Goal: Transaction & Acquisition: Purchase product/service

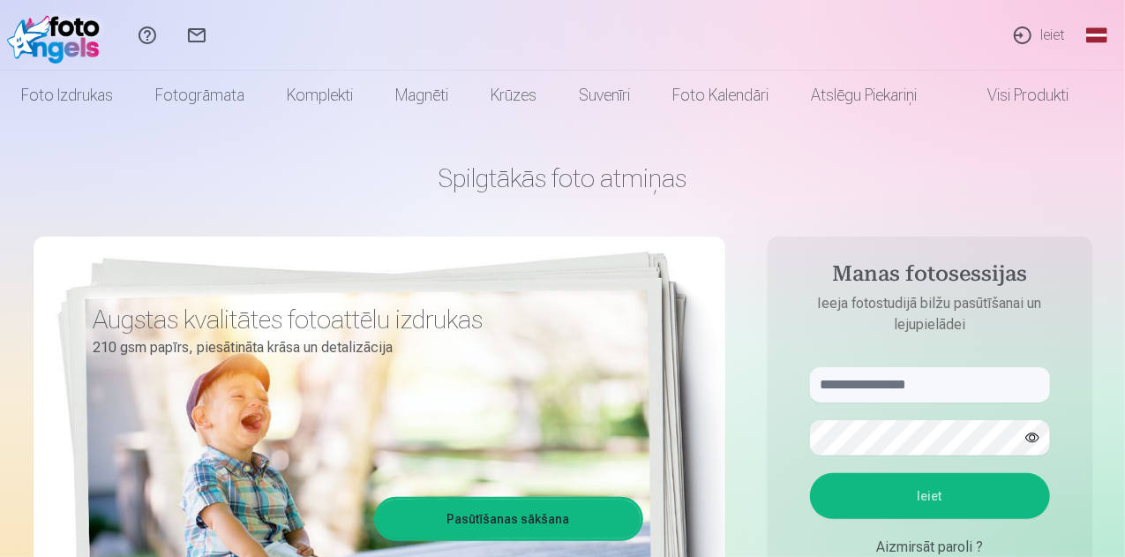
click at [1030, 29] on link "Ieiet" at bounding box center [1038, 35] width 81 height 71
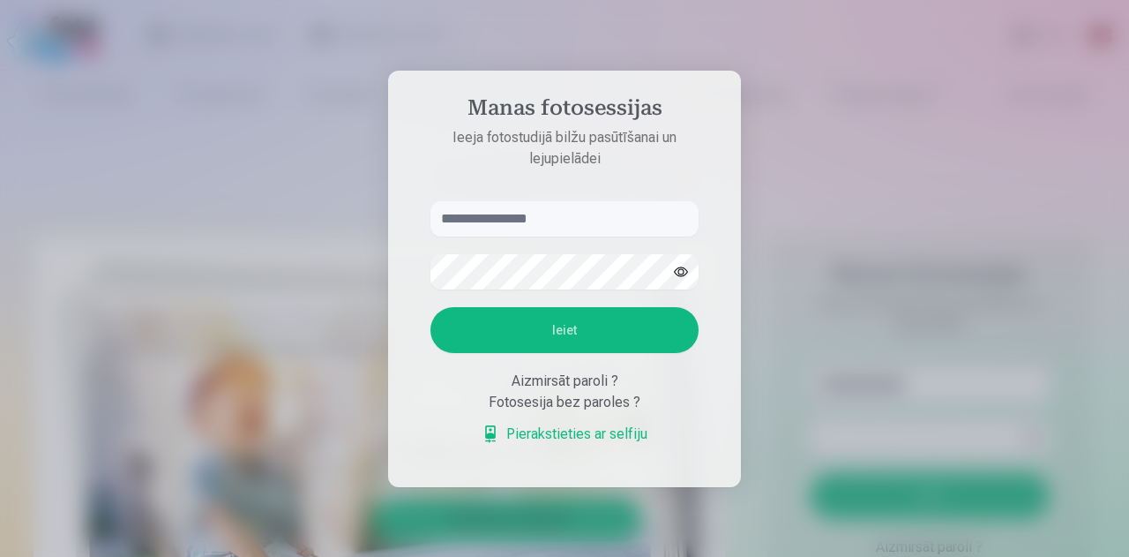
click at [549, 213] on input "text" at bounding box center [565, 218] width 268 height 35
type input "**********"
click at [601, 329] on button "Ieiet" at bounding box center [565, 330] width 268 height 46
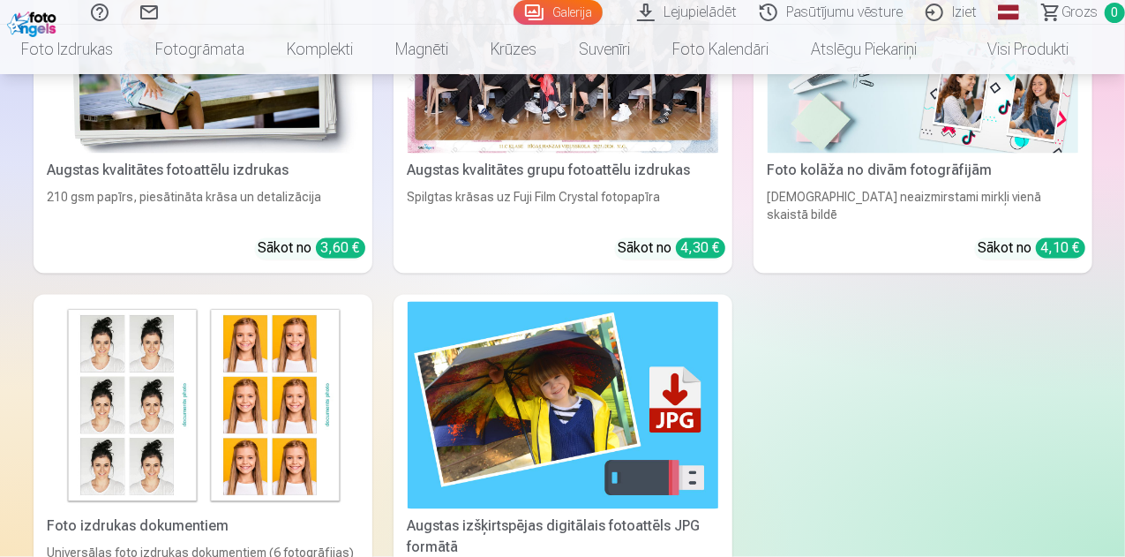
scroll to position [1677, 0]
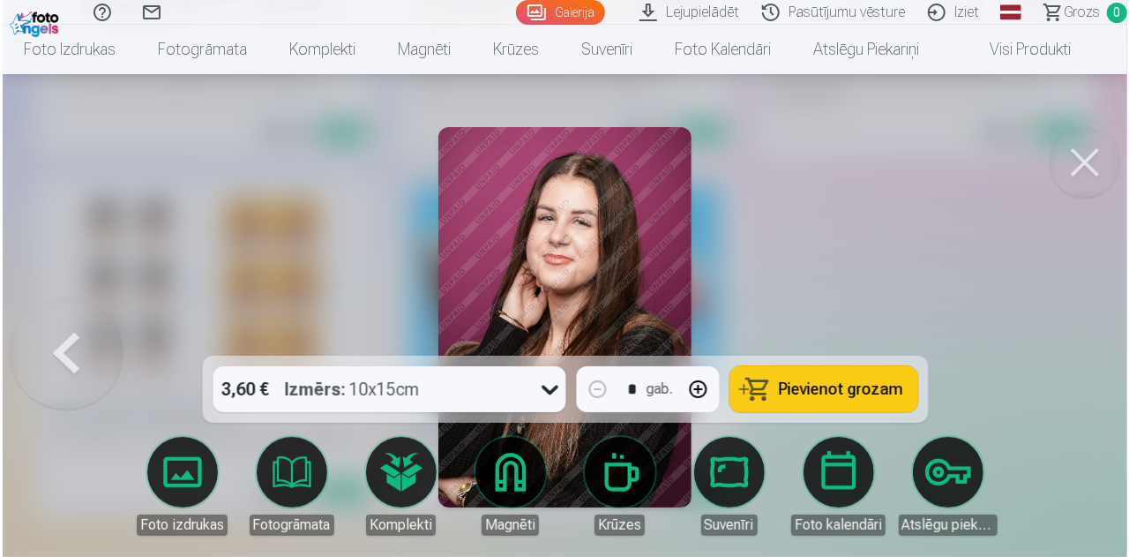
scroll to position [1680, 0]
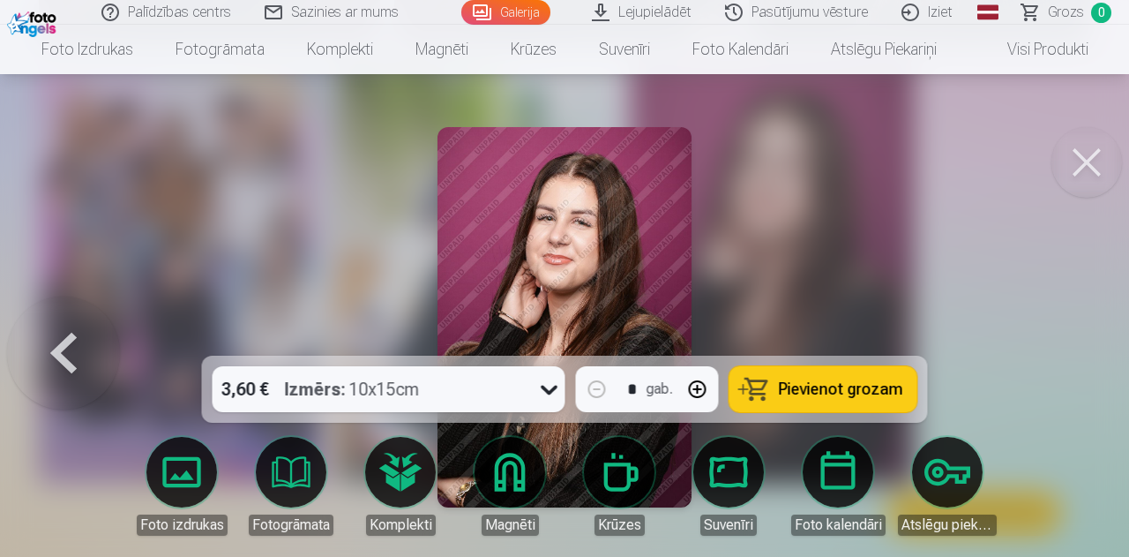
click at [69, 338] on button at bounding box center [63, 316] width 113 height 41
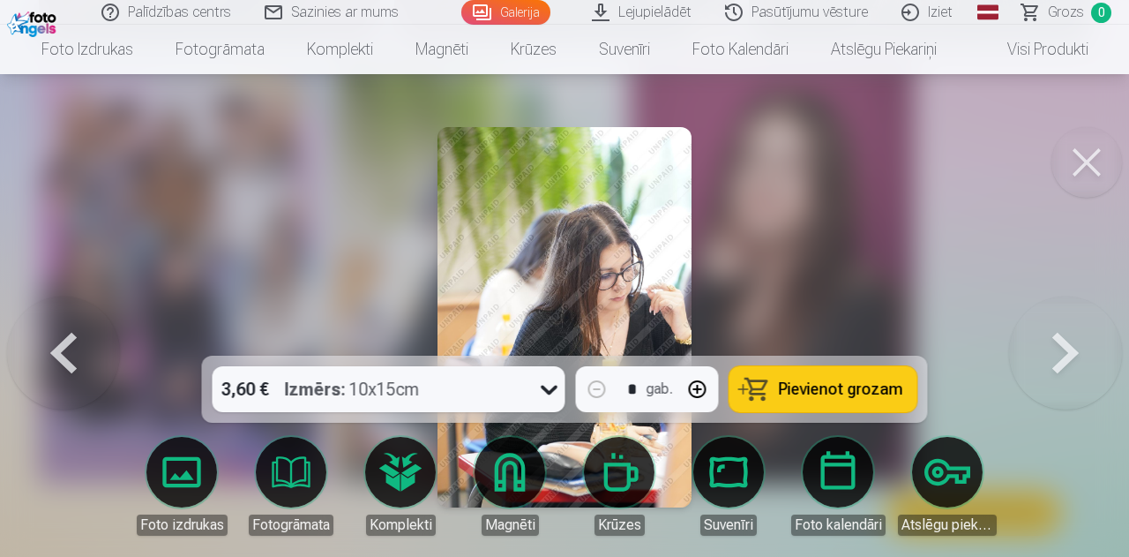
click at [69, 338] on button at bounding box center [63, 316] width 113 height 41
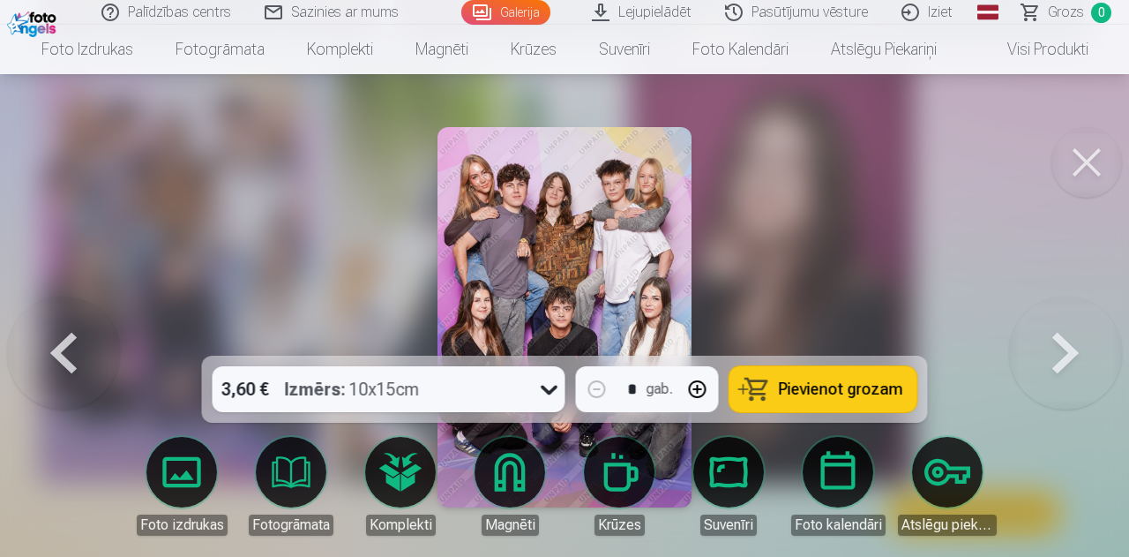
click at [69, 338] on button at bounding box center [63, 316] width 113 height 41
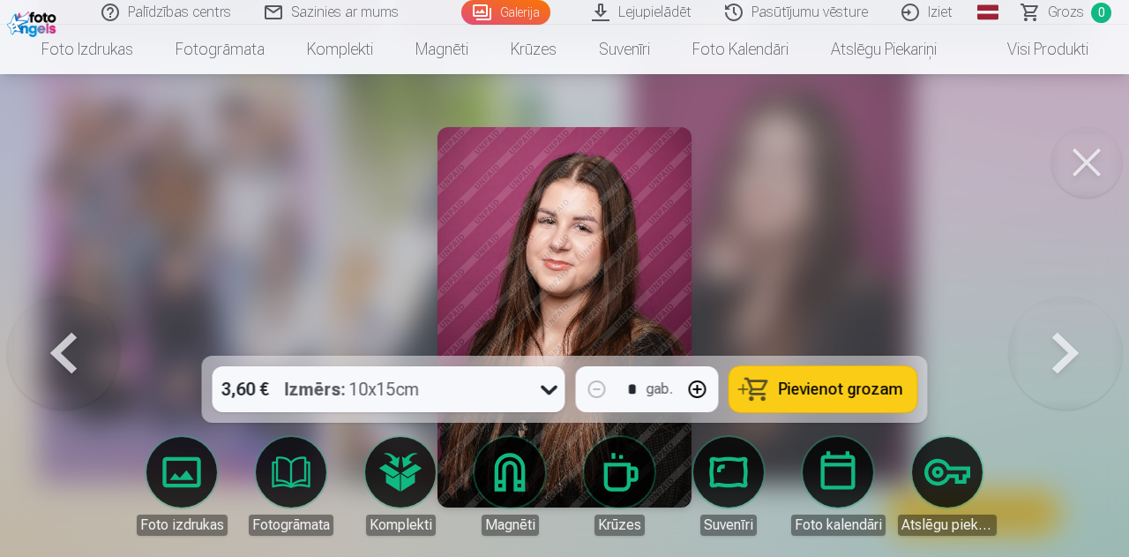
click at [547, 397] on icon at bounding box center [550, 389] width 28 height 28
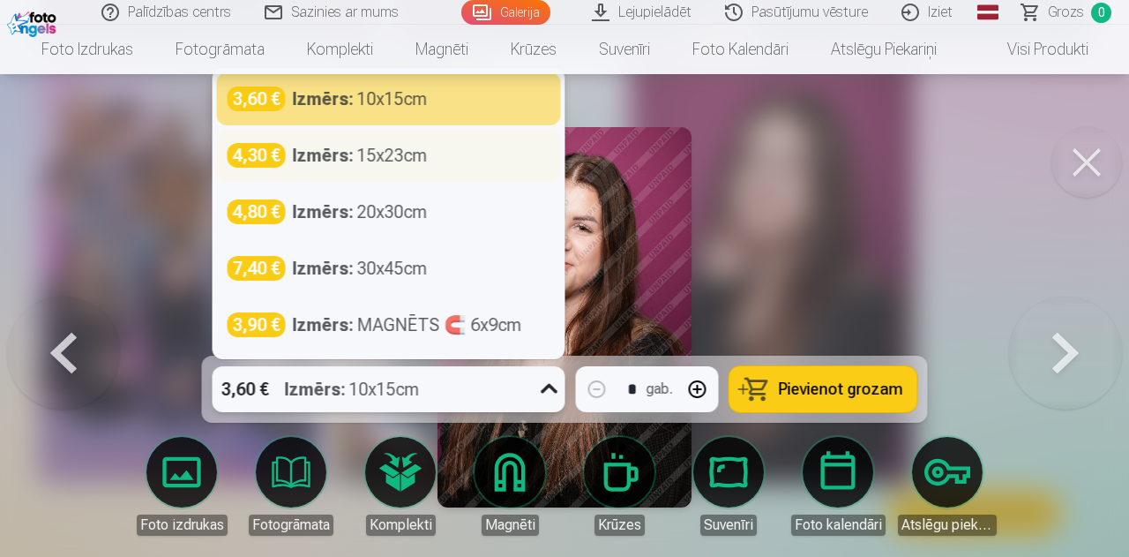
click at [365, 158] on div "Izmērs : 15x23cm" at bounding box center [360, 155] width 135 height 25
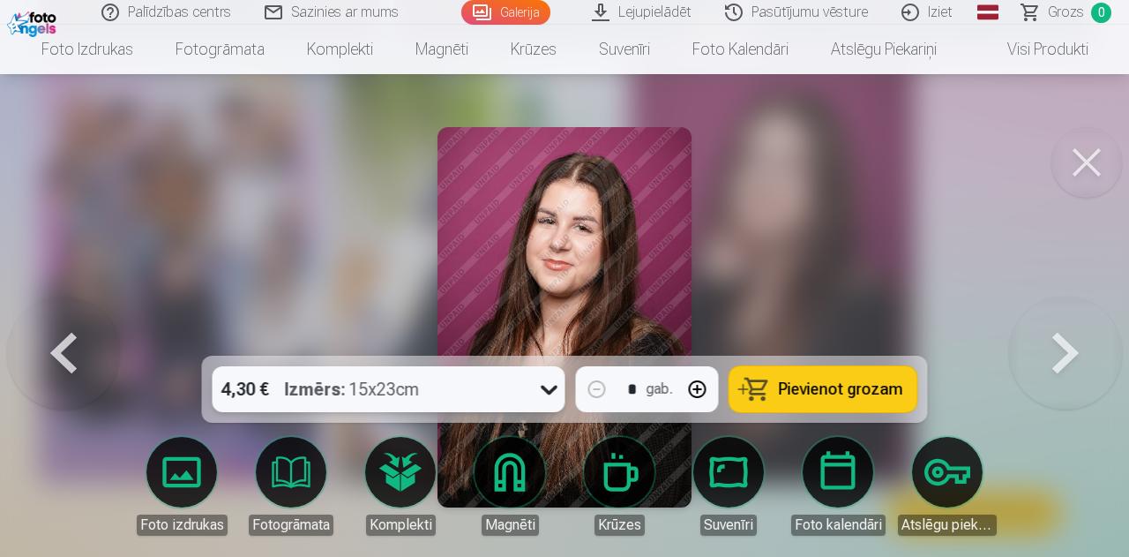
click at [787, 391] on span "Pievienot grozam" at bounding box center [841, 389] width 124 height 16
click at [79, 338] on button at bounding box center [63, 316] width 113 height 41
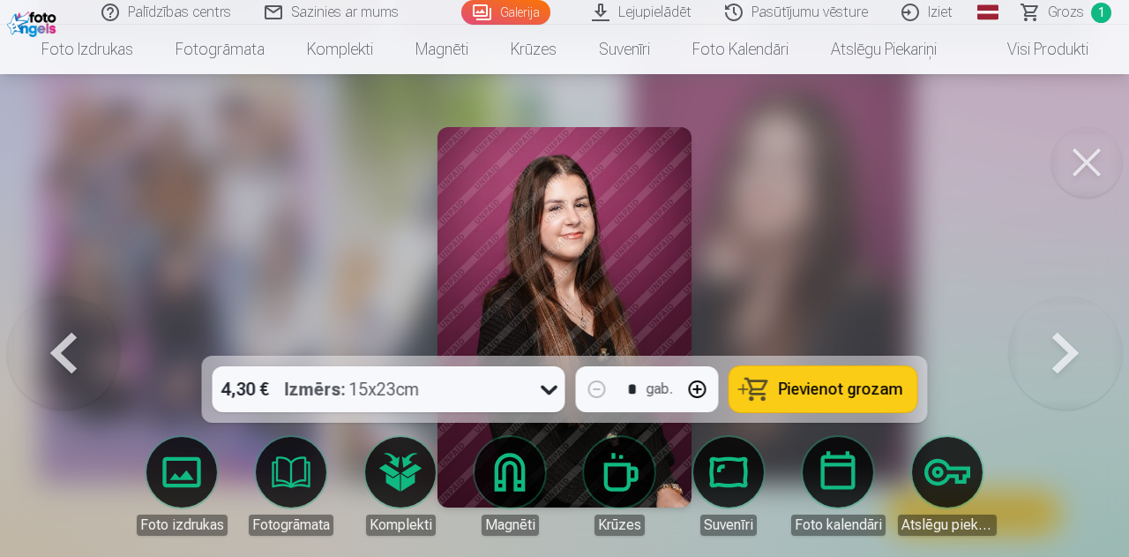
click at [780, 382] on button "Pievienot grozam" at bounding box center [824, 389] width 188 height 46
click at [67, 338] on button at bounding box center [63, 316] width 113 height 41
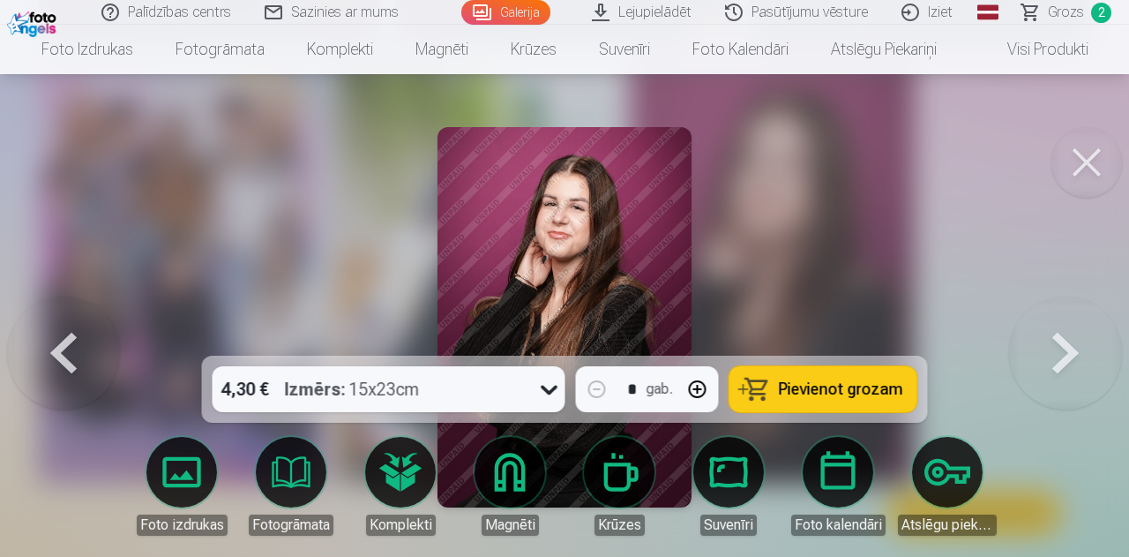
click at [67, 338] on button at bounding box center [63, 316] width 113 height 41
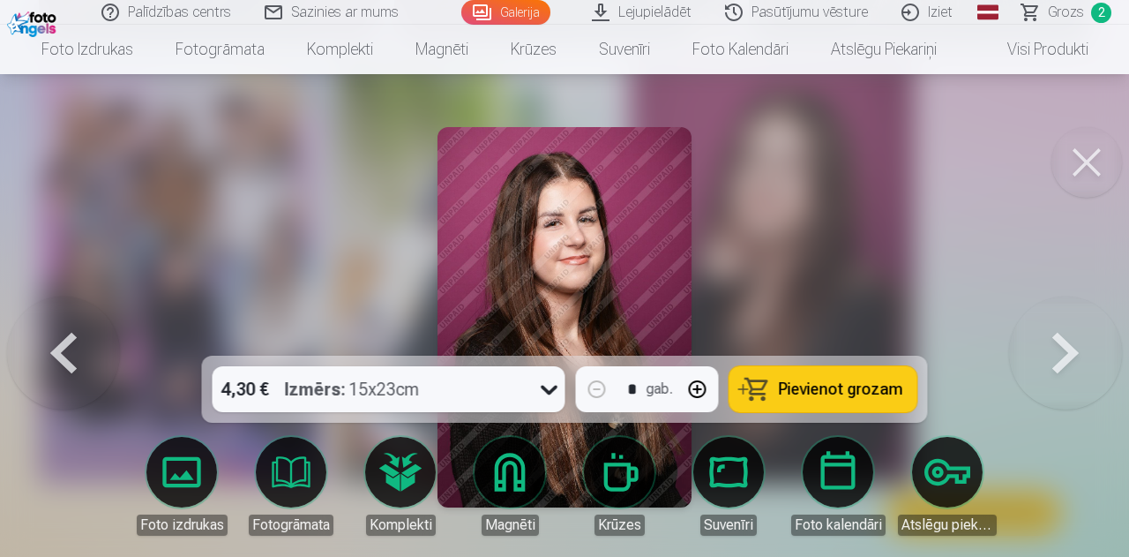
click at [67, 338] on button at bounding box center [63, 316] width 113 height 41
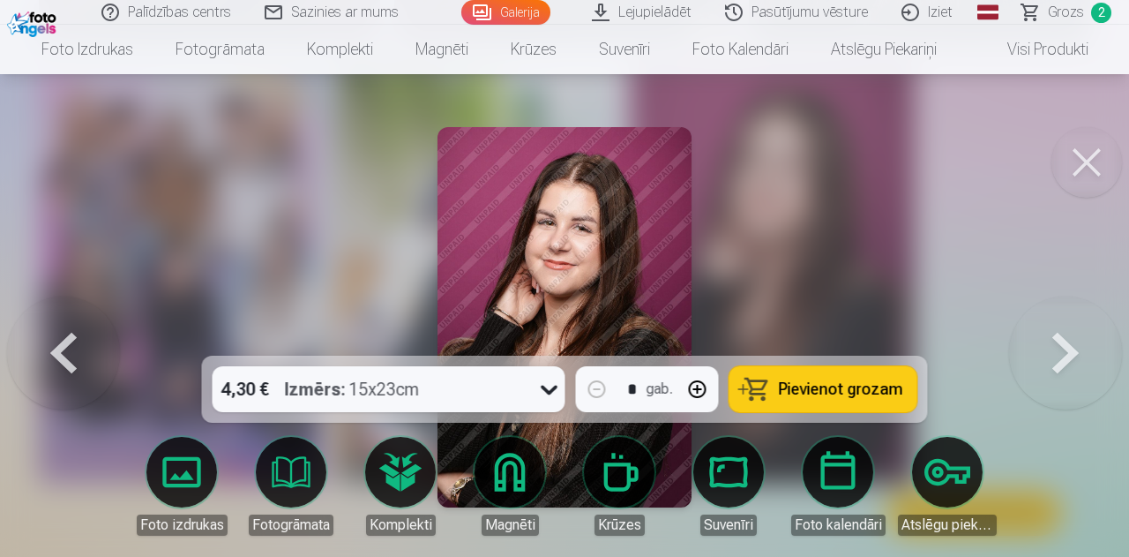
click at [67, 338] on button at bounding box center [63, 316] width 113 height 41
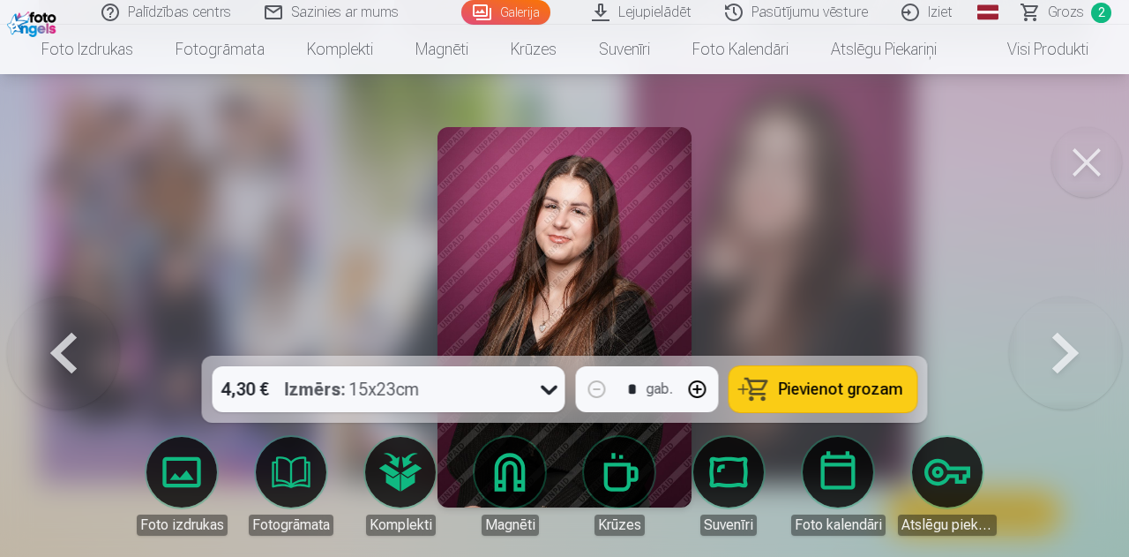
click at [552, 389] on icon at bounding box center [550, 389] width 28 height 28
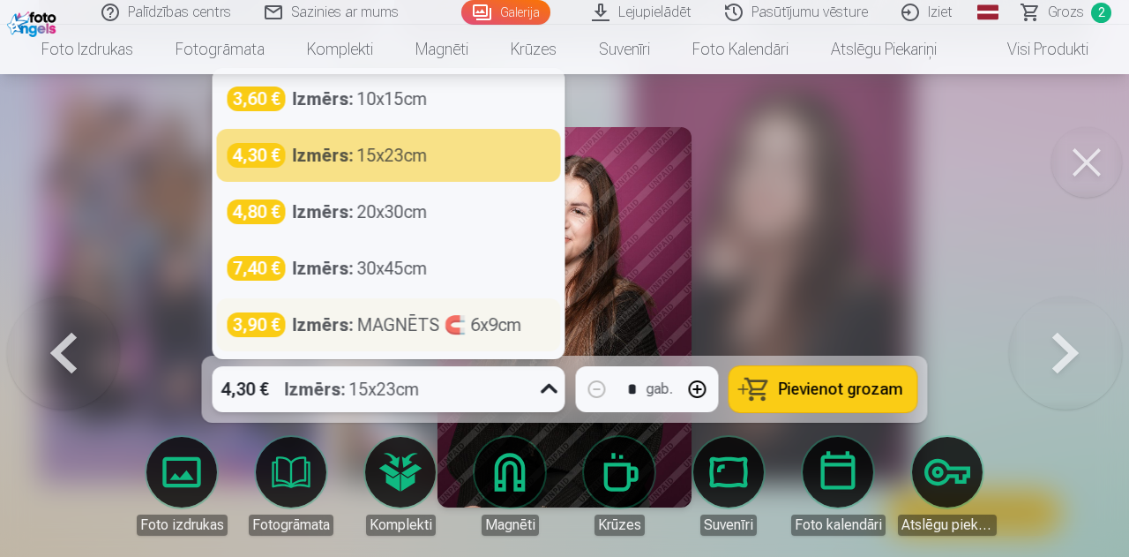
click at [432, 324] on div "Izmērs : MAGNĒTS 🧲 6x9cm" at bounding box center [407, 324] width 229 height 25
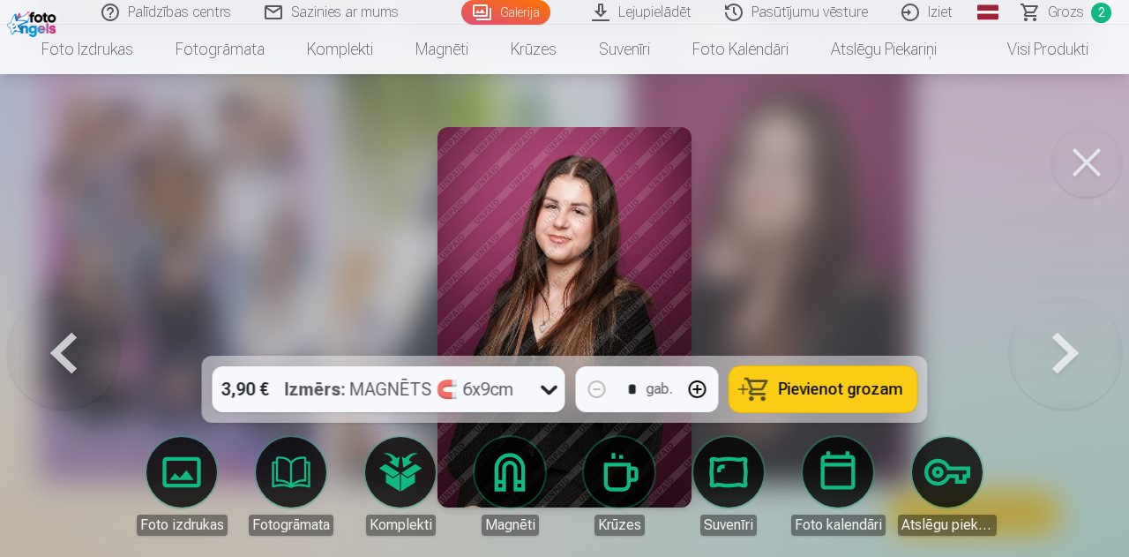
click at [803, 389] on span "Pievienot grozam" at bounding box center [841, 389] width 124 height 16
click at [58, 338] on button at bounding box center [63, 316] width 113 height 41
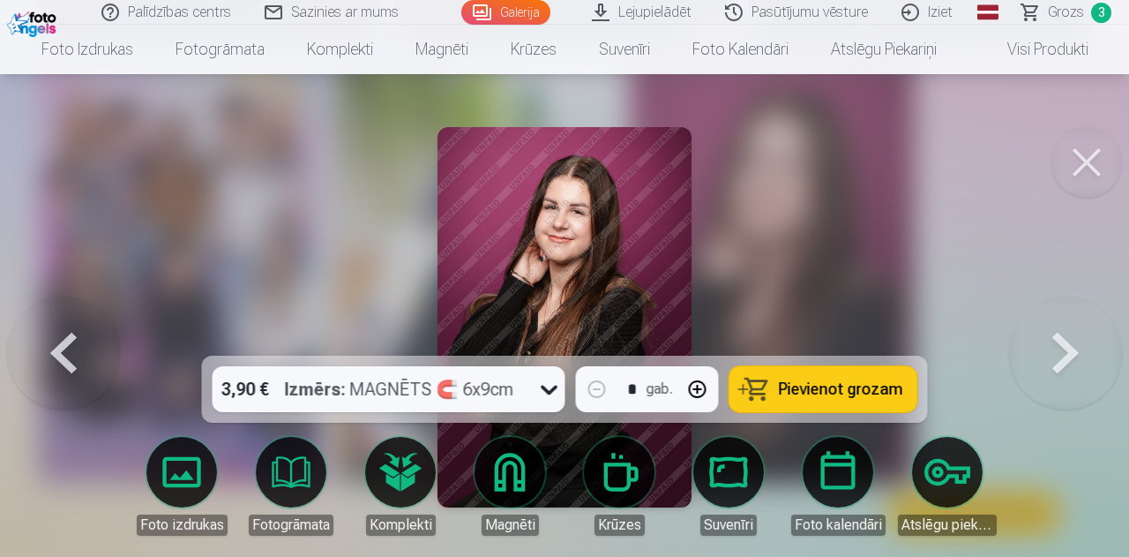
click at [802, 384] on span "Pievienot grozam" at bounding box center [841, 389] width 124 height 16
click at [83, 338] on button at bounding box center [63, 316] width 113 height 41
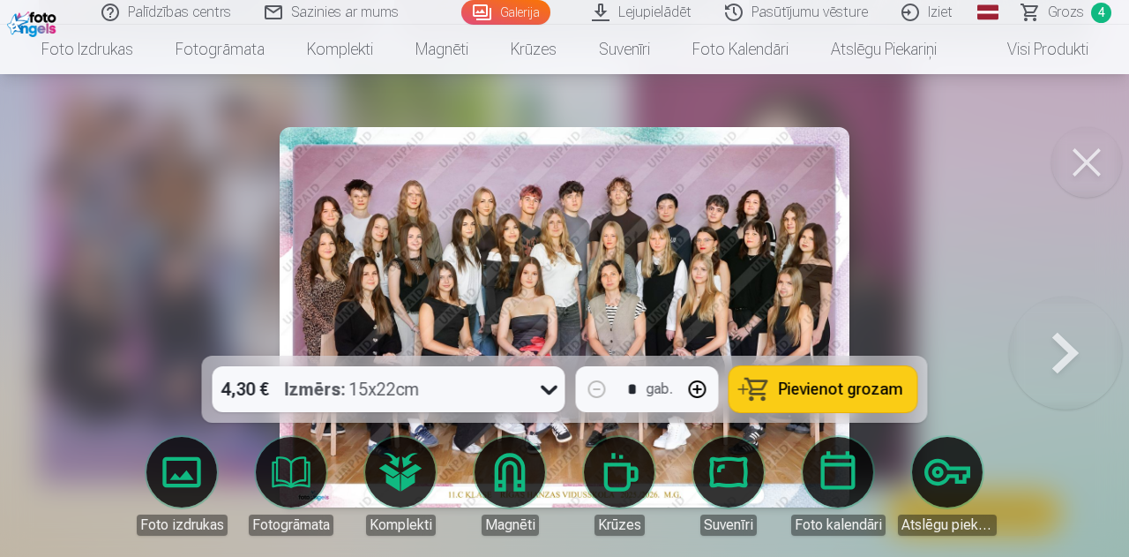
click at [551, 392] on icon at bounding box center [550, 389] width 28 height 28
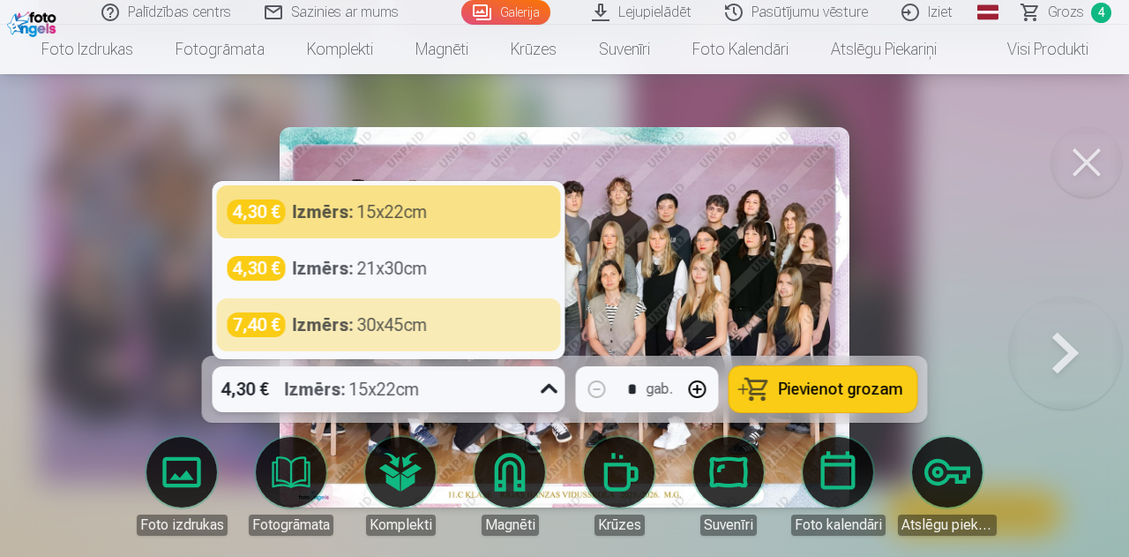
click at [536, 394] on icon at bounding box center [550, 389] width 28 height 28
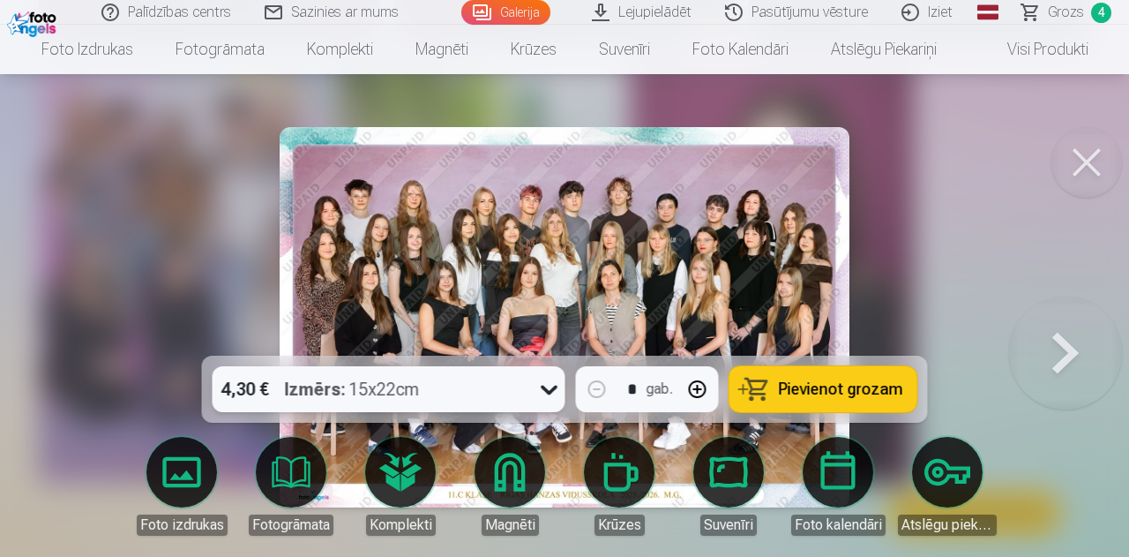
click at [825, 386] on span "Pievienot grozam" at bounding box center [841, 389] width 124 height 16
click at [1062, 11] on span "Grozs" at bounding box center [1066, 12] width 36 height 21
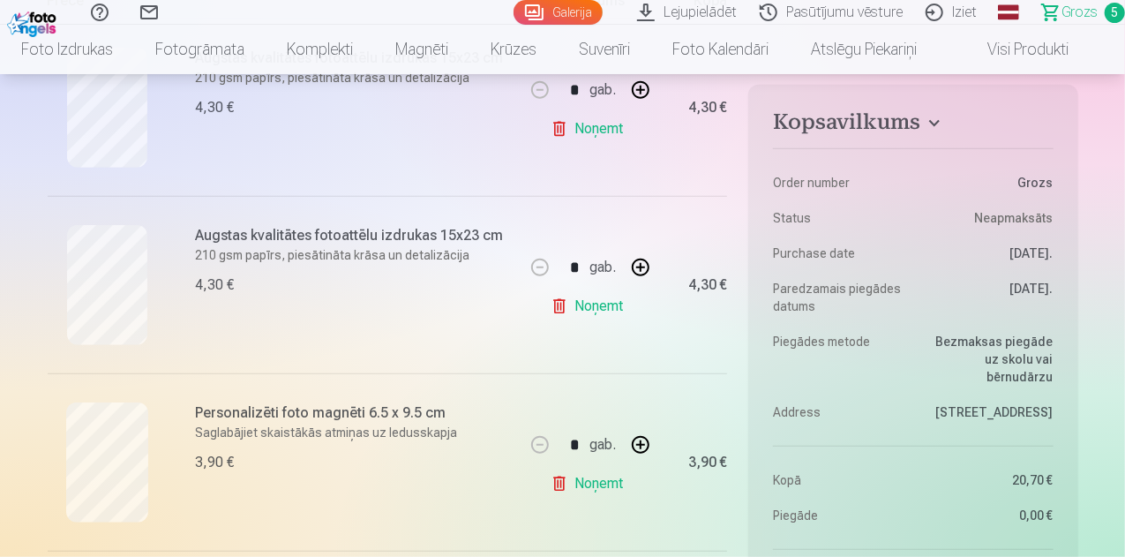
scroll to position [441, 0]
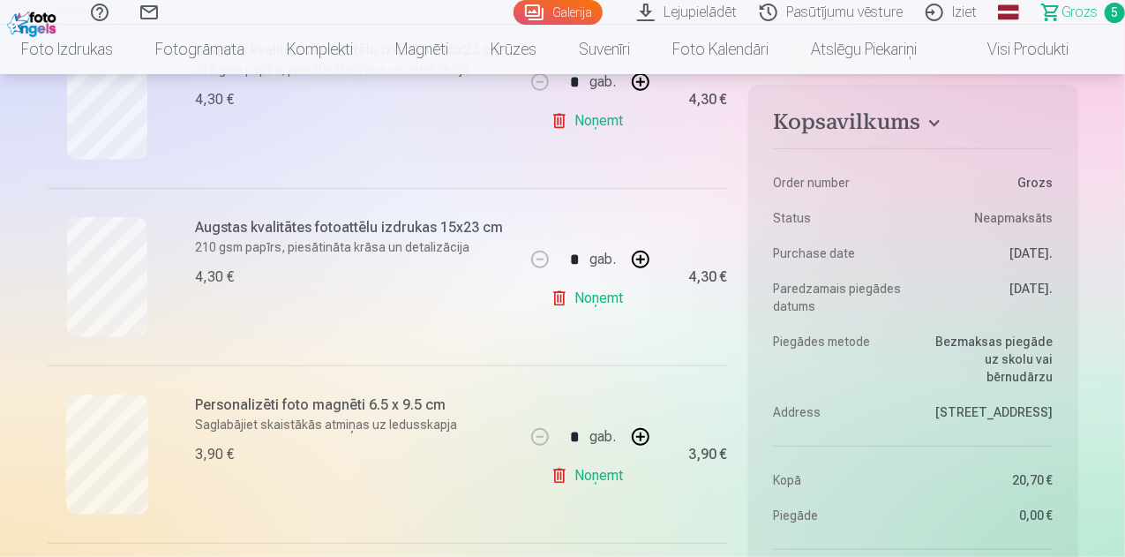
click at [588, 294] on link "Noņemt" at bounding box center [591, 298] width 80 height 35
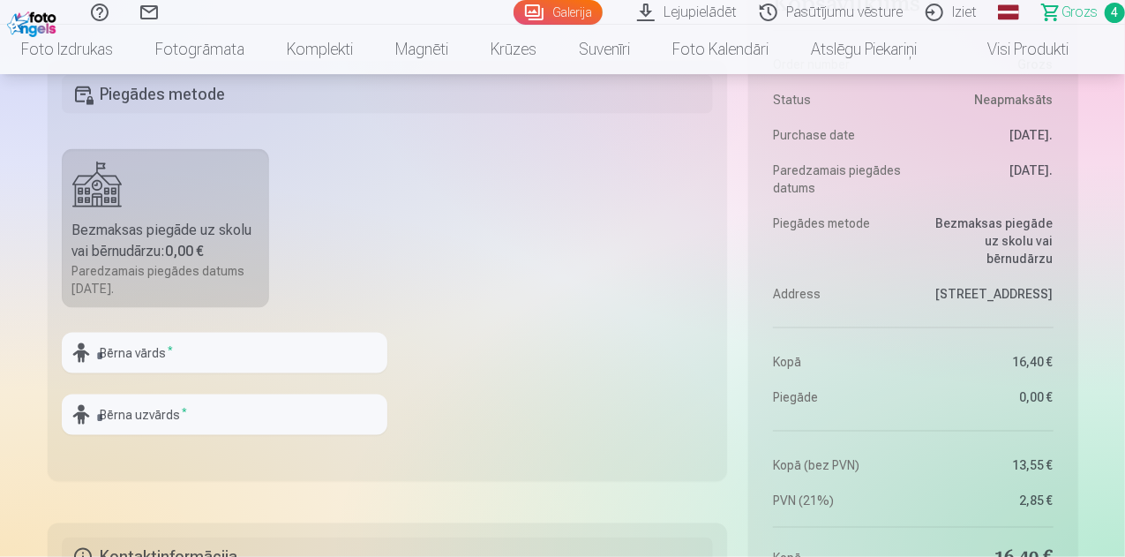
scroll to position [1147, 0]
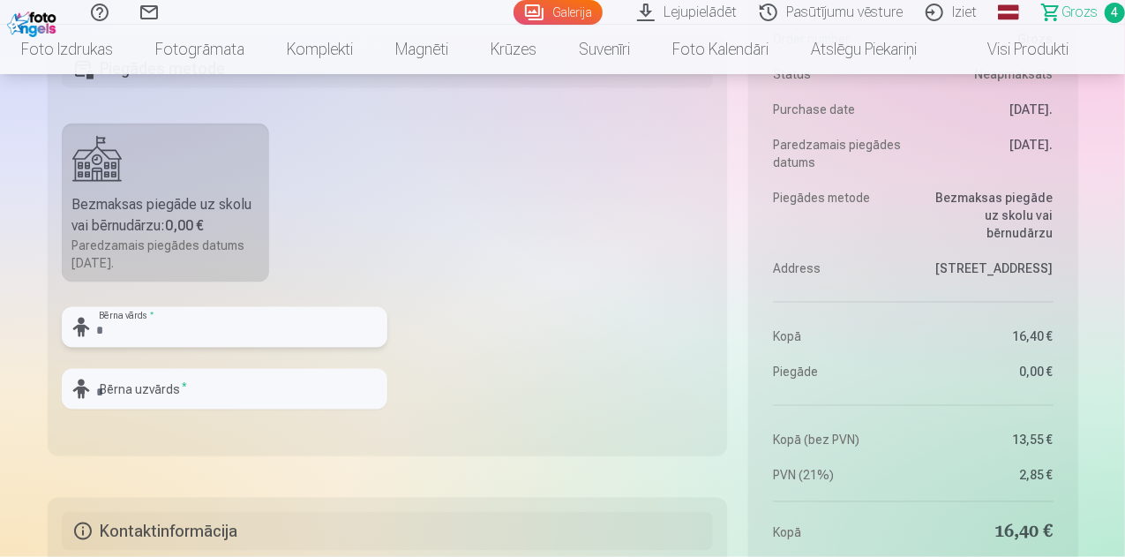
click at [196, 321] on input "text" at bounding box center [225, 327] width 326 height 41
type input "*******"
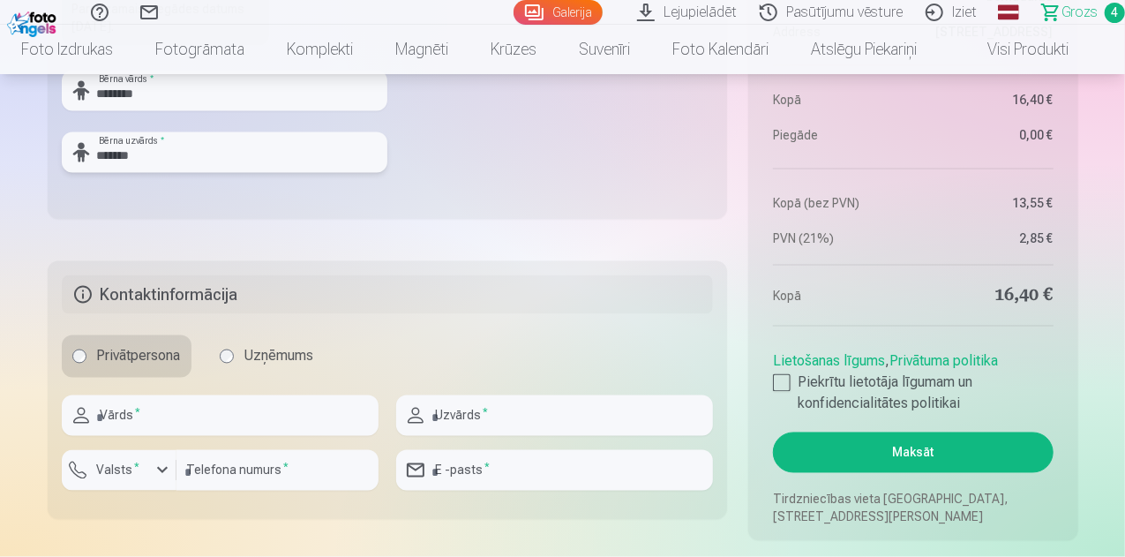
scroll to position [1412, 0]
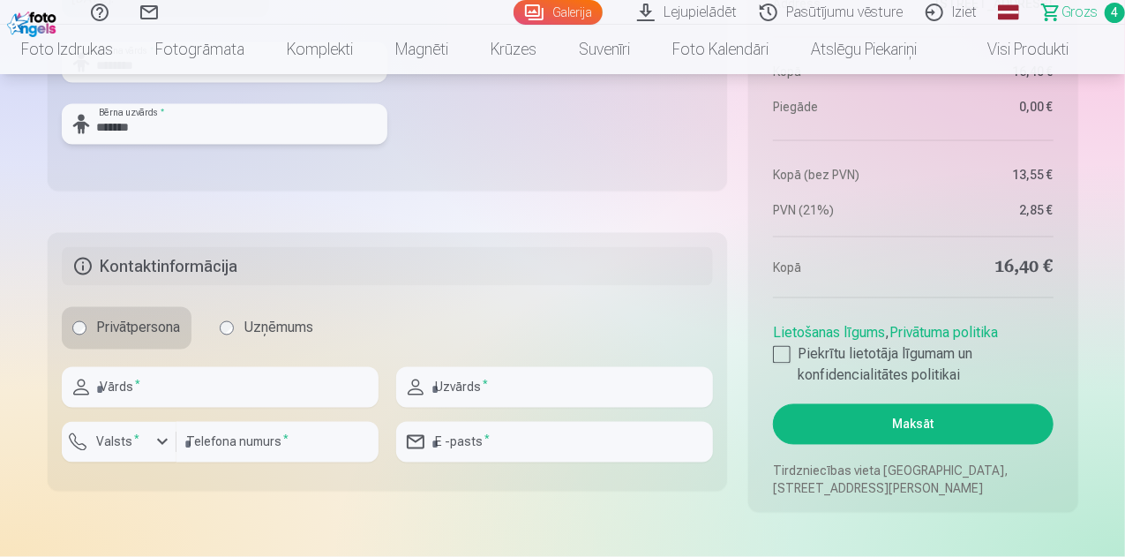
type input "*******"
click at [223, 379] on input "text" at bounding box center [220, 387] width 317 height 41
type input "*****"
type input "********"
click at [131, 433] on label "Valsts *" at bounding box center [118, 442] width 57 height 18
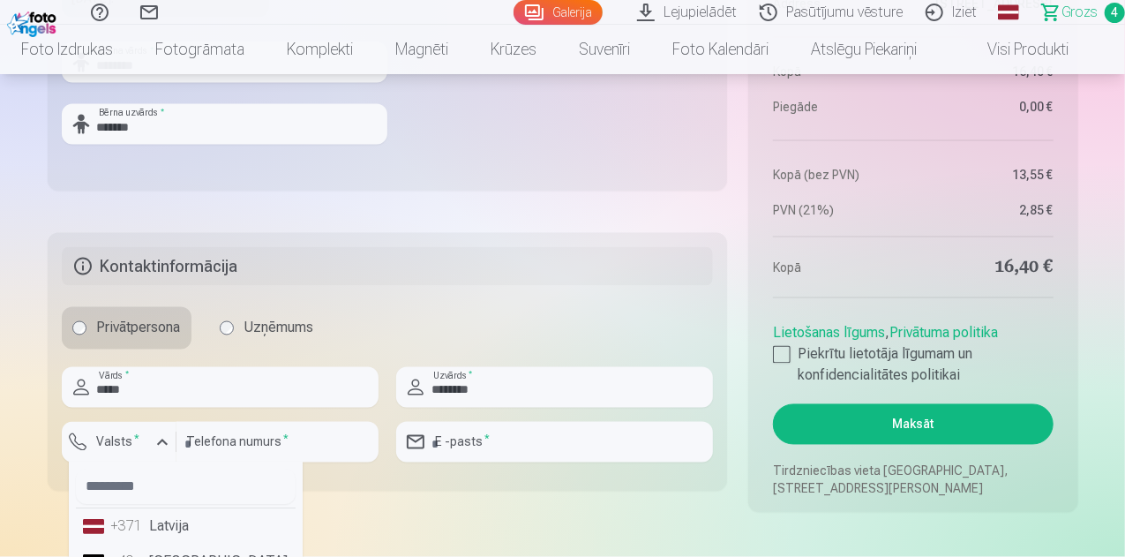
click at [184, 518] on li "+371 Latvija" at bounding box center [186, 526] width 220 height 35
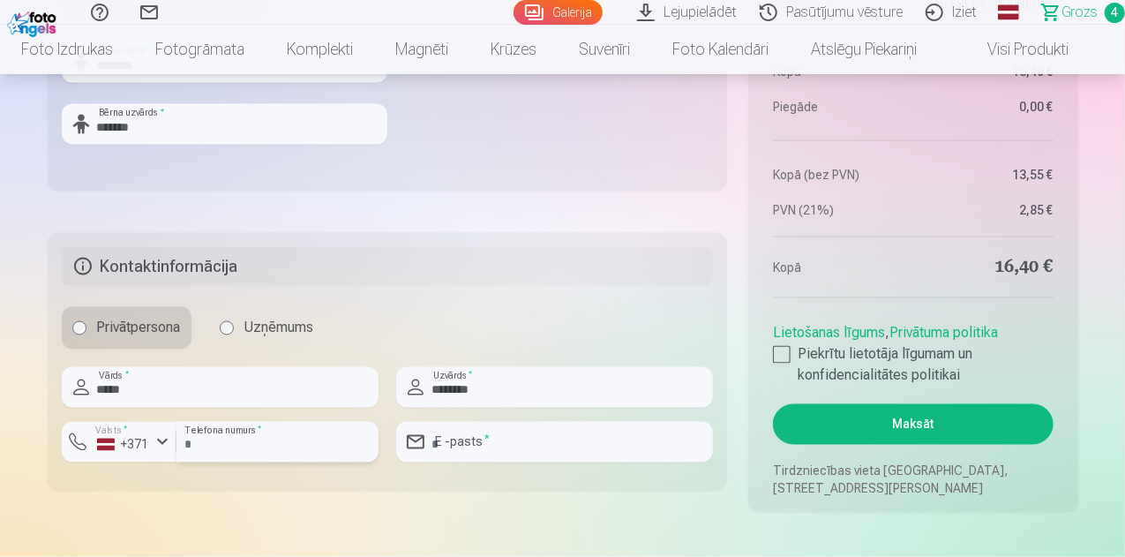
click at [205, 432] on input "number" at bounding box center [277, 442] width 202 height 41
type input "********"
click at [447, 434] on input "email" at bounding box center [554, 442] width 317 height 41
click at [780, 349] on div at bounding box center [782, 355] width 18 height 18
click at [926, 417] on button "Maksāt" at bounding box center [913, 424] width 280 height 41
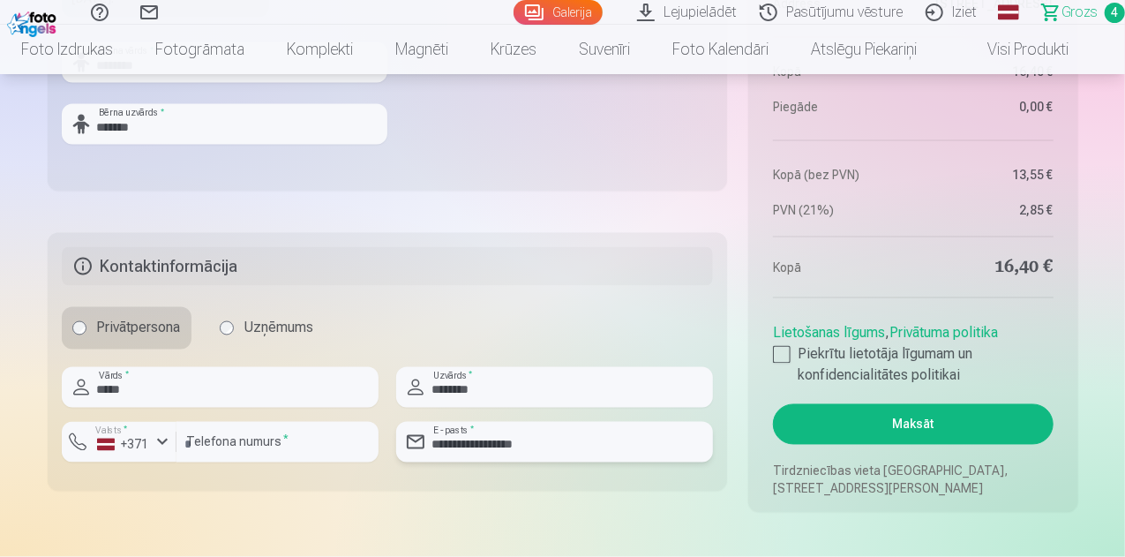
click at [484, 450] on input "**********" at bounding box center [554, 442] width 317 height 41
click at [482, 450] on input "**********" at bounding box center [554, 442] width 317 height 41
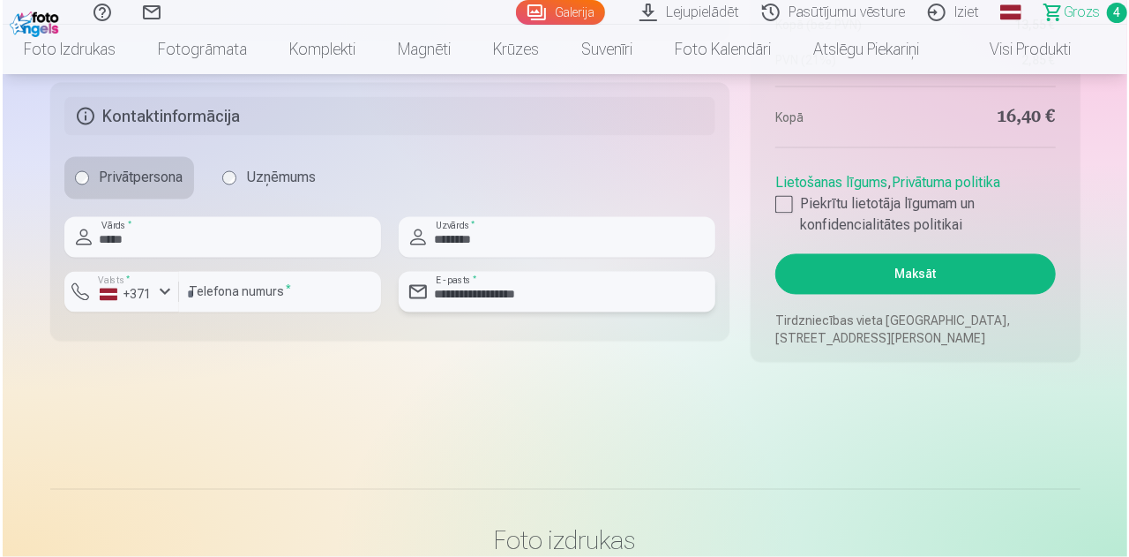
scroll to position [1588, 0]
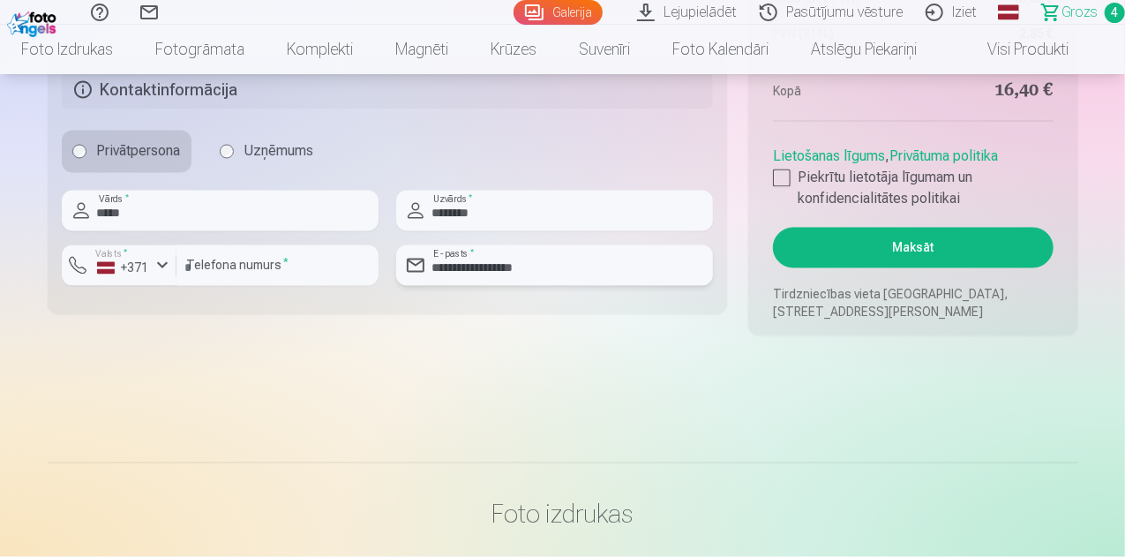
type input "**********"
click at [868, 249] on button "Maksāt" at bounding box center [913, 248] width 280 height 41
